Goal: Task Accomplishment & Management: Manage account settings

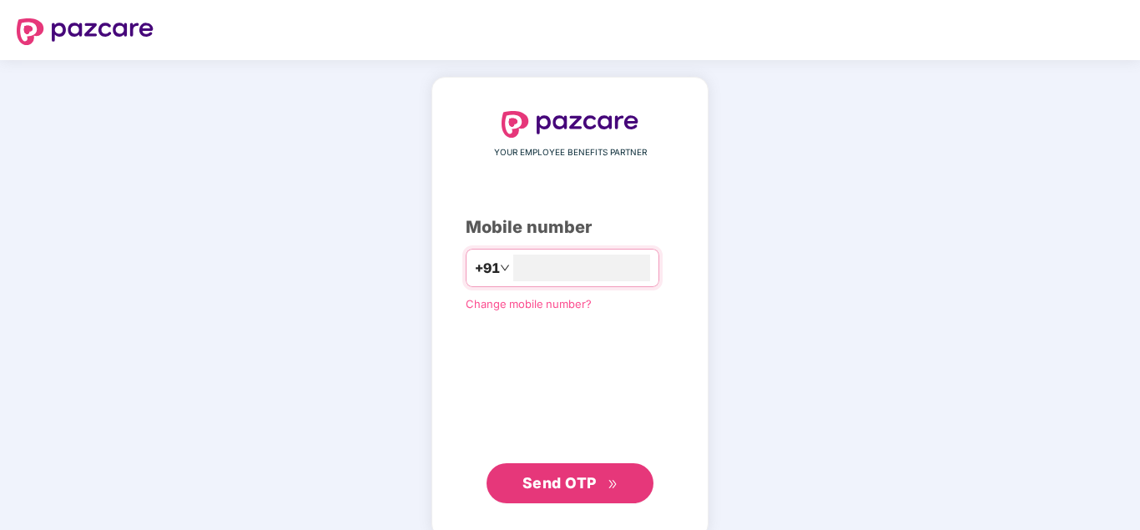
type input "**********"
click at [580, 479] on span "Send OTP" at bounding box center [559, 483] width 74 height 18
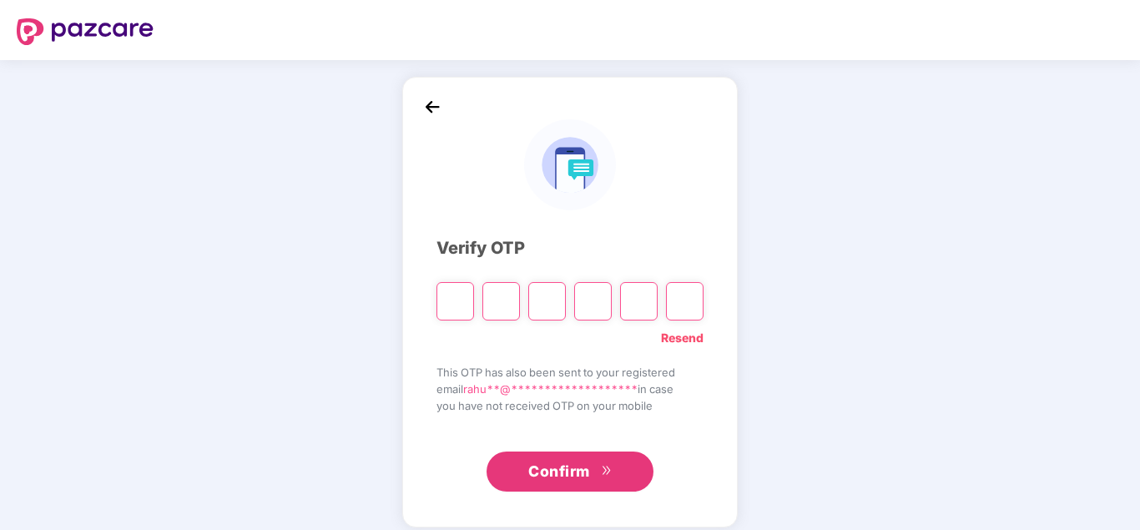
type input "*"
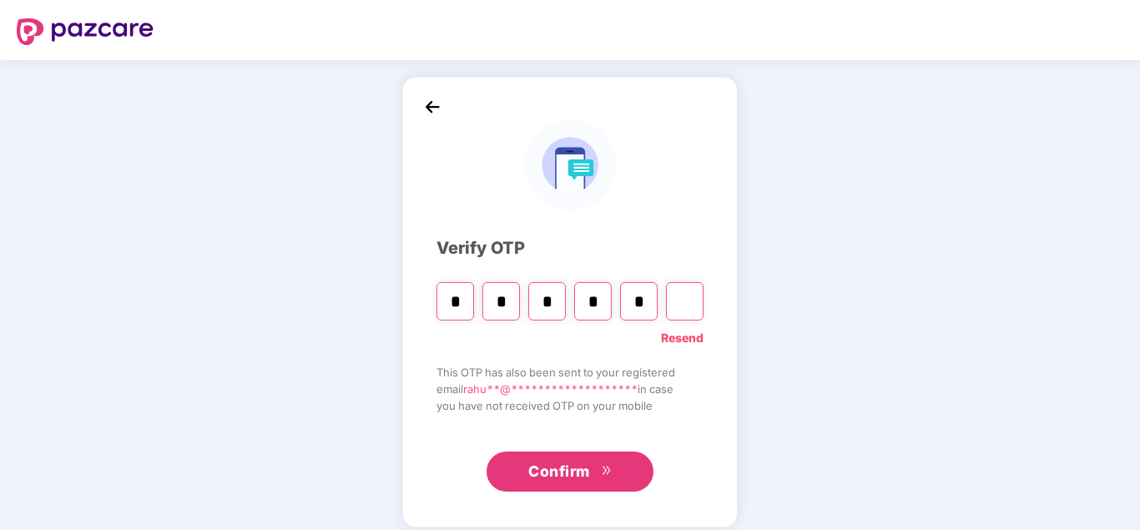
type input "*"
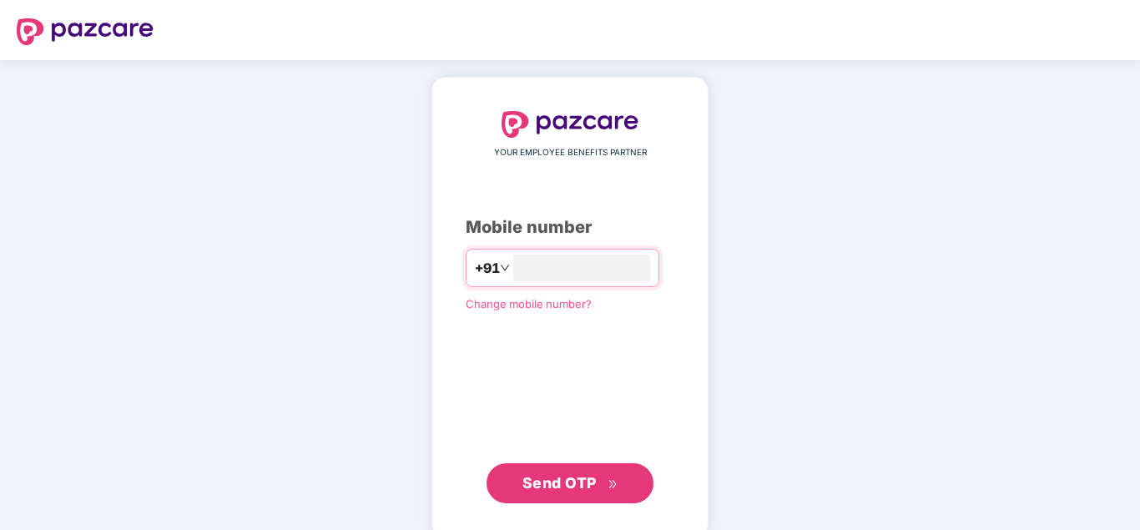
type input "**********"
click at [557, 478] on span "Send OTP" at bounding box center [559, 483] width 74 height 18
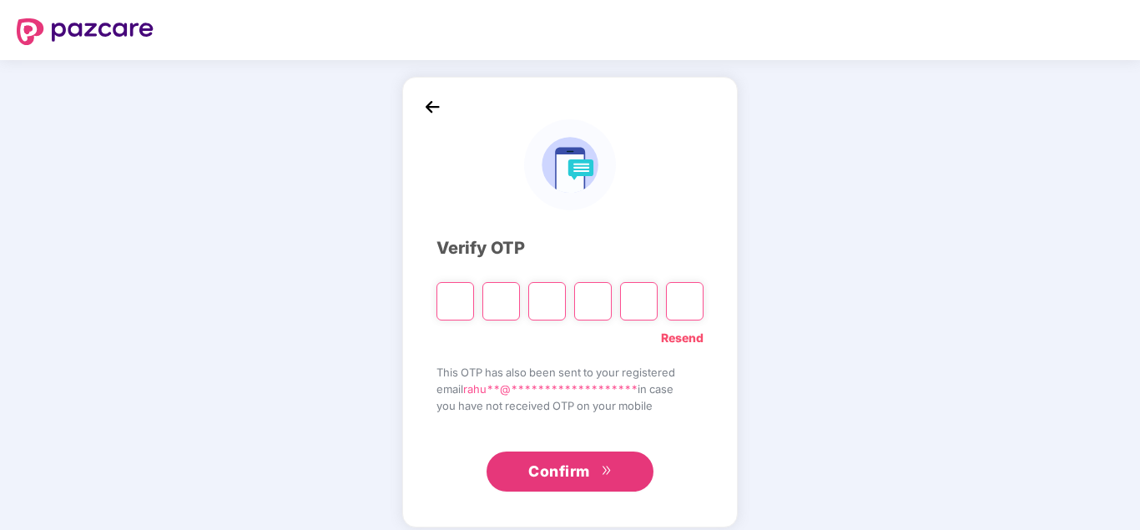
type input "*"
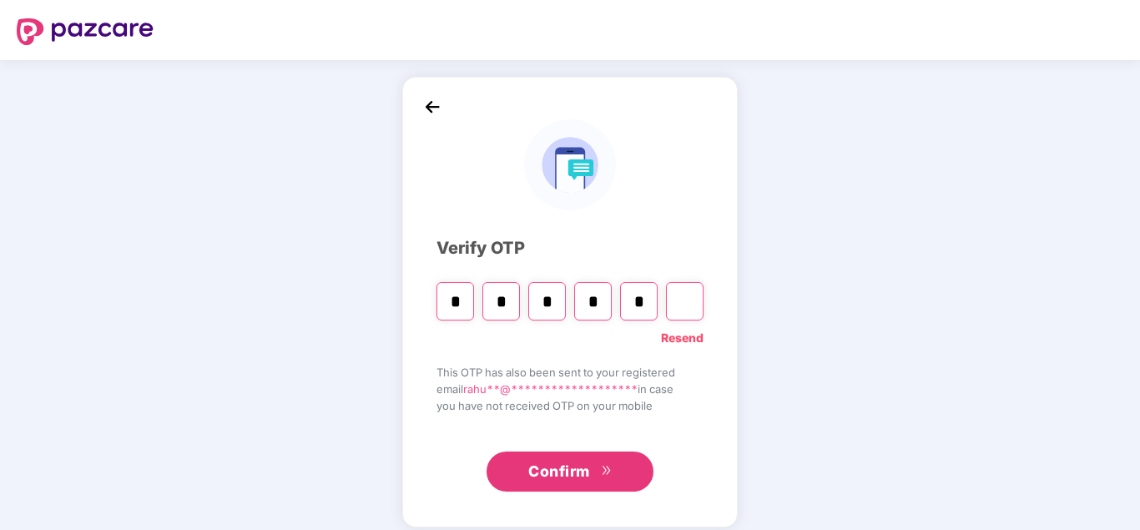
type input "*"
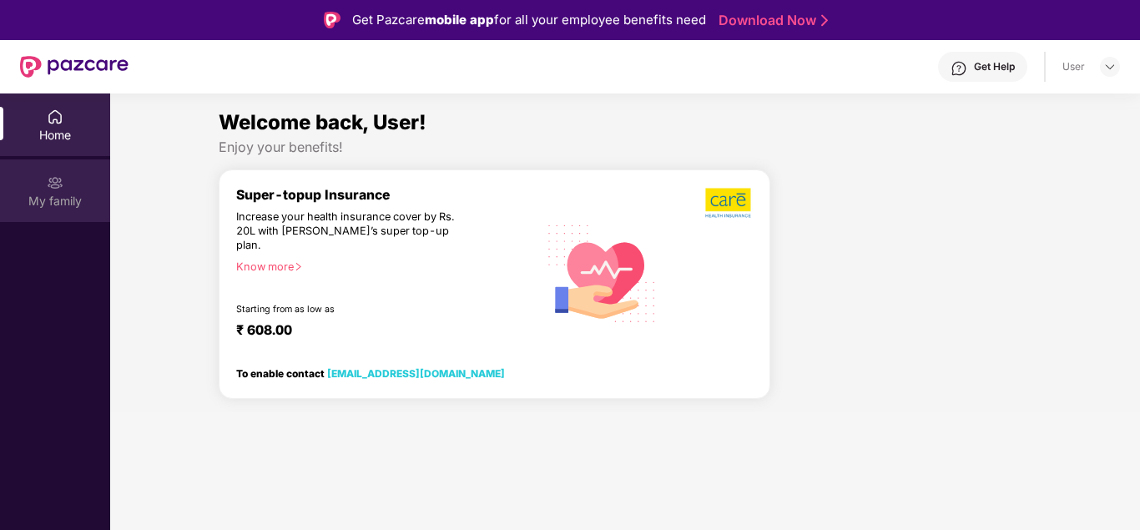
click at [55, 190] on img at bounding box center [55, 182] width 17 height 17
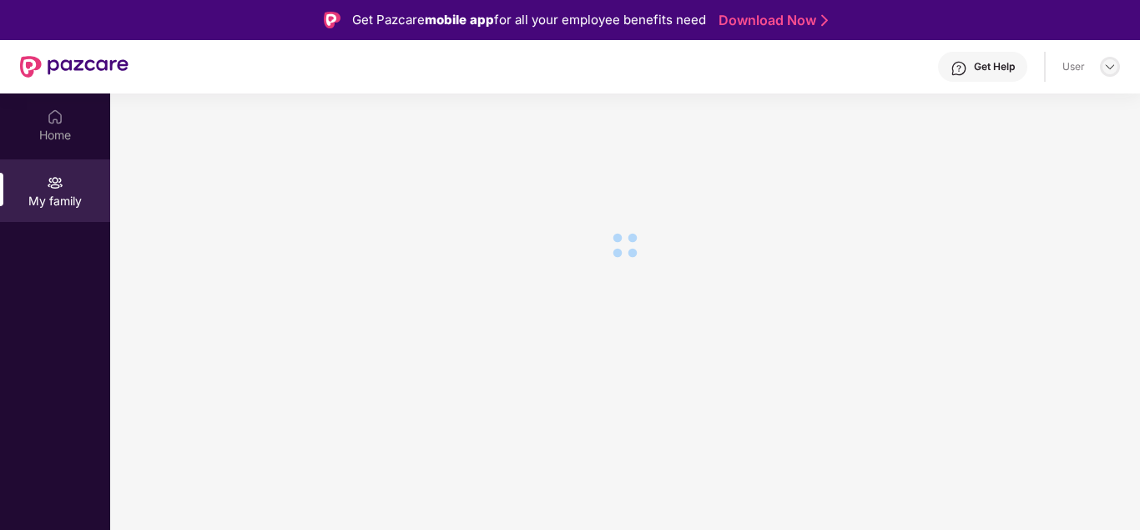
click at [1111, 65] on img at bounding box center [1109, 66] width 13 height 13
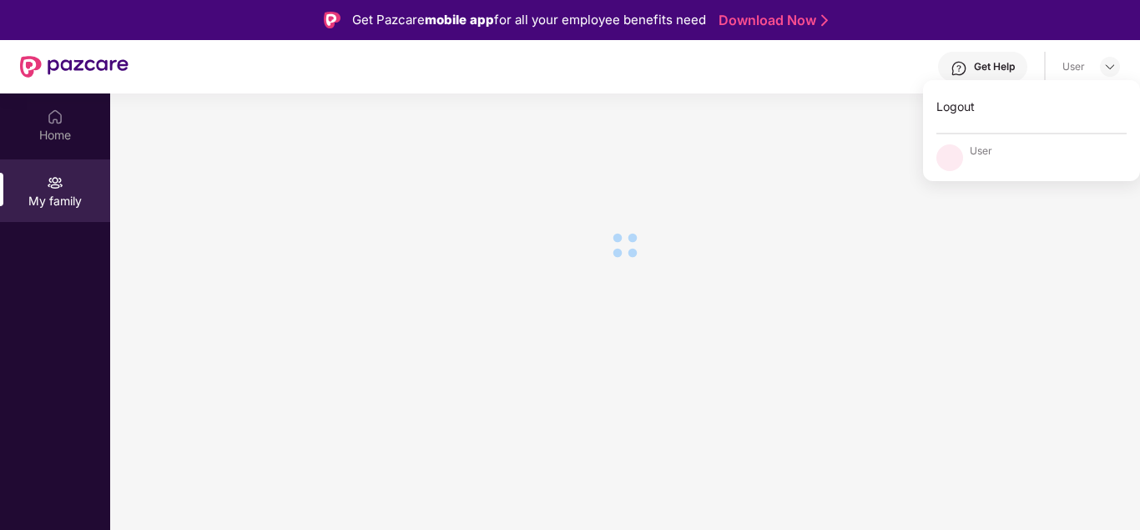
click at [1072, 287] on section at bounding box center [625, 358] width 1030 height 530
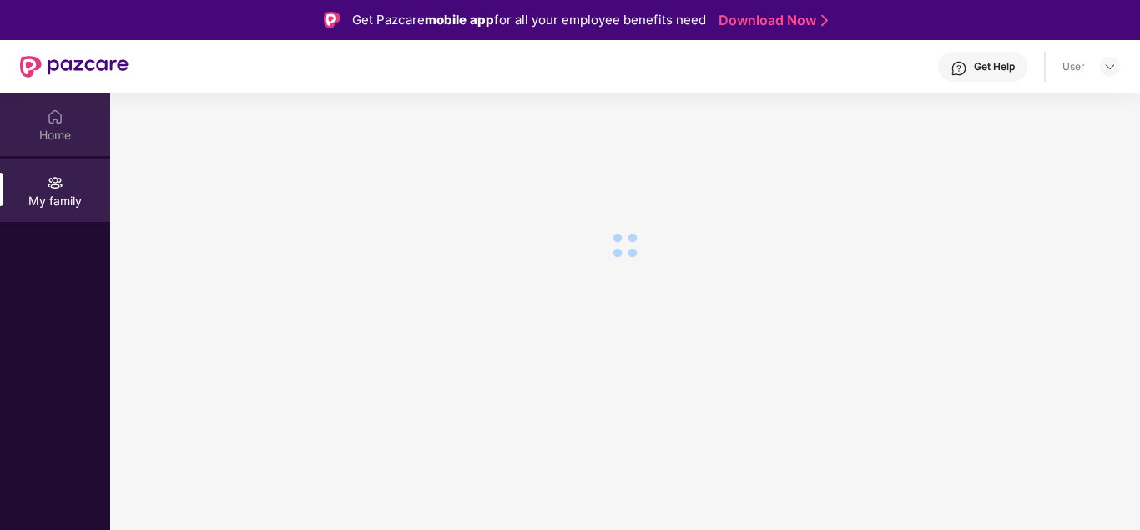
click at [55, 122] on img at bounding box center [55, 116] width 17 height 17
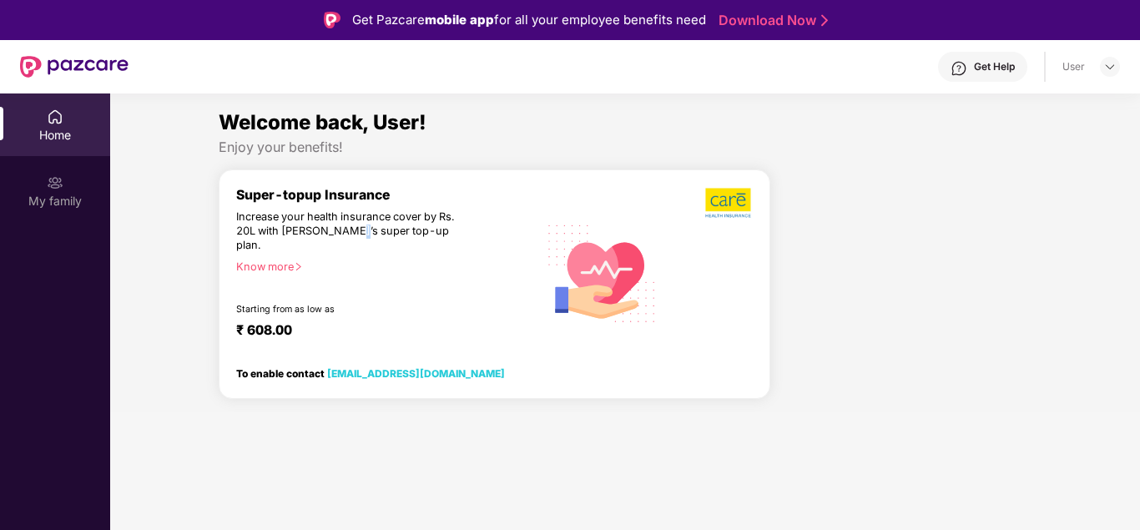
click at [351, 237] on div "Increase your health insurance cover by Rs. 20L with [PERSON_NAME]’s super top-…" at bounding box center [350, 231] width 229 height 43
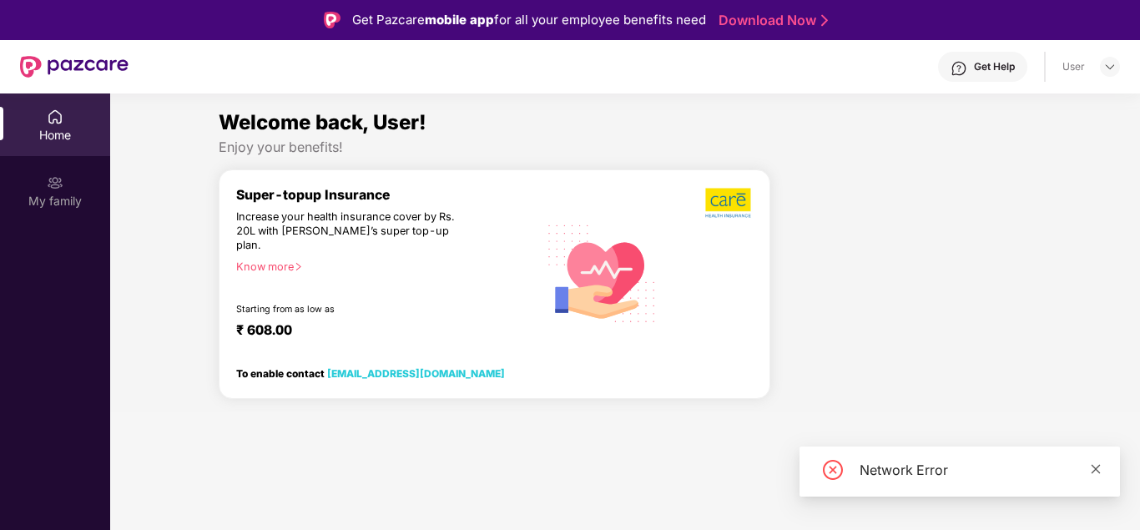
click at [1096, 467] on icon "close" at bounding box center [1096, 469] width 12 height 12
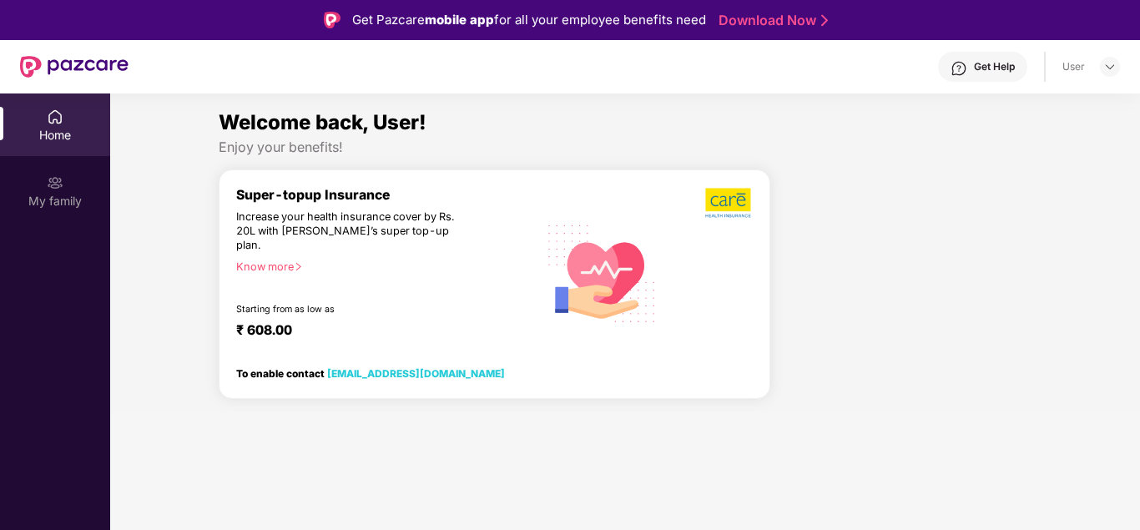
click at [287, 129] on span "Welcome back, User!" at bounding box center [323, 122] width 208 height 24
